Goal: Navigation & Orientation: Find specific page/section

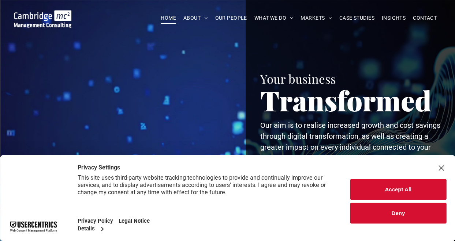
scroll to position [1, 0]
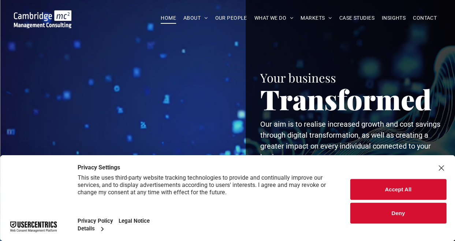
click at [442, 169] on div "Close Layer" at bounding box center [441, 168] width 10 height 10
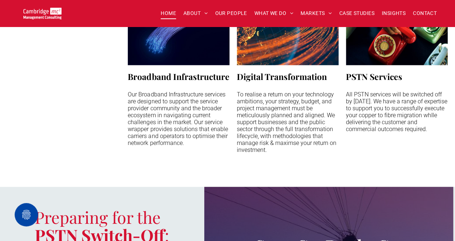
scroll to position [0, 0]
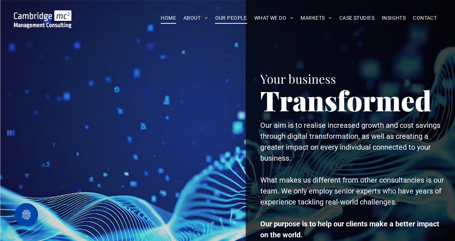
click at [235, 18] on span "OUR PEOPLE" at bounding box center [231, 17] width 32 height 11
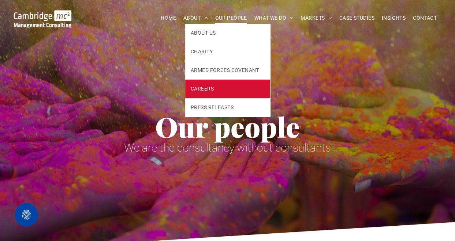
click at [206, 88] on span "CAREERS" at bounding box center [202, 89] width 23 height 8
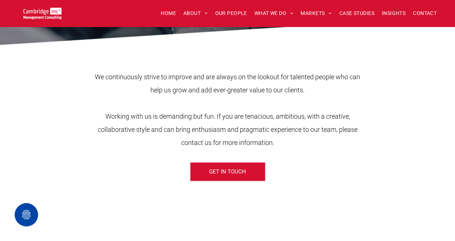
scroll to position [237, 0]
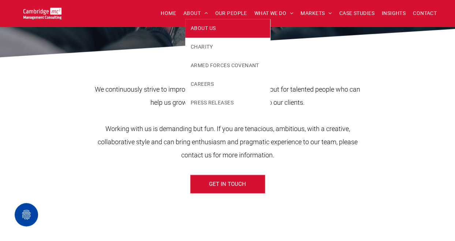
click at [211, 29] on span "ABOUT US" at bounding box center [203, 29] width 25 height 8
